Goal: Go to known website: Go to known website

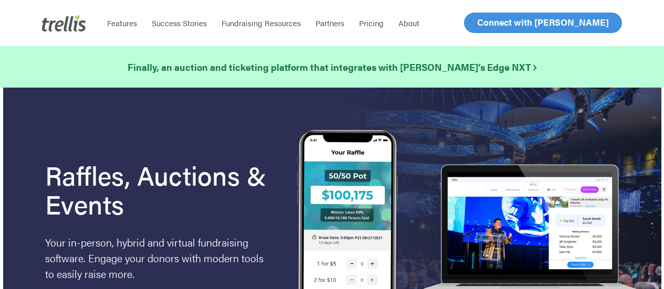
drag, startPoint x: 0, startPoint y: 0, endPoint x: 492, endPoint y: 24, distance: 492.5
click at [492, 24] on span "Log In" at bounding box center [489, 22] width 25 height 13
click at [482, 20] on span "Log In" at bounding box center [489, 22] width 25 height 13
